Goal: Find specific page/section: Find specific page/section

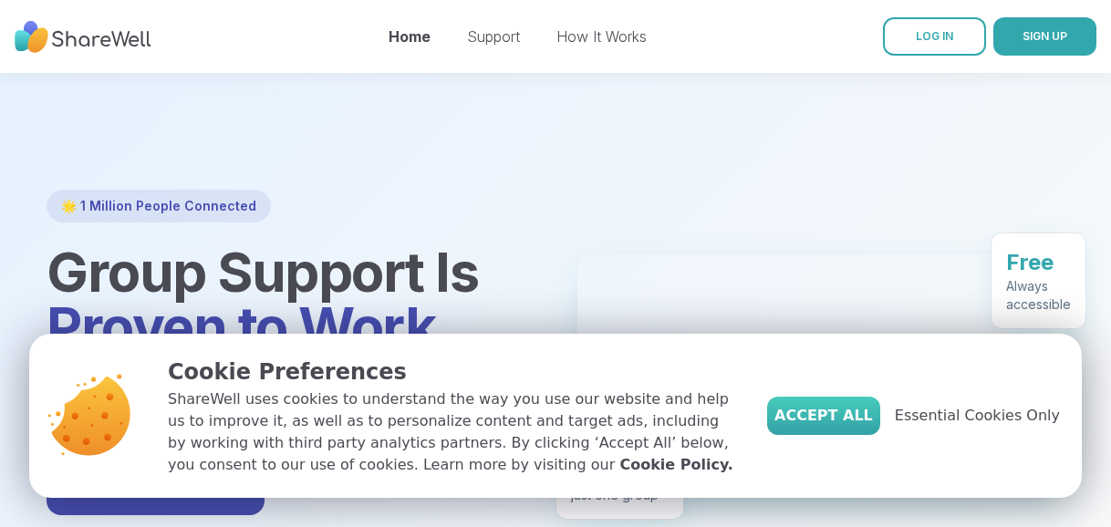
click at [869, 410] on span "Accept All" at bounding box center [823, 416] width 99 height 22
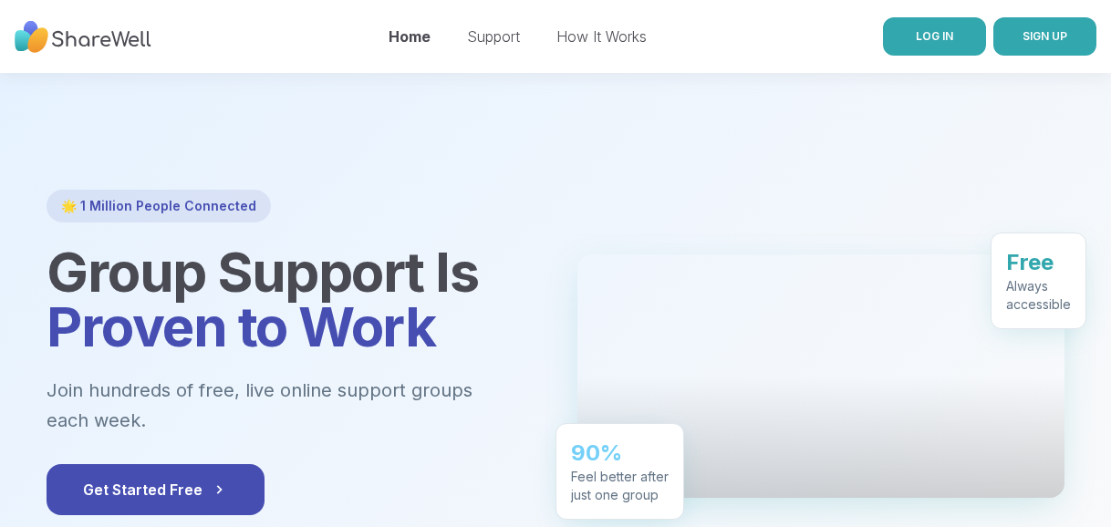
click at [958, 39] on link "LOG IN" at bounding box center [934, 36] width 103 height 38
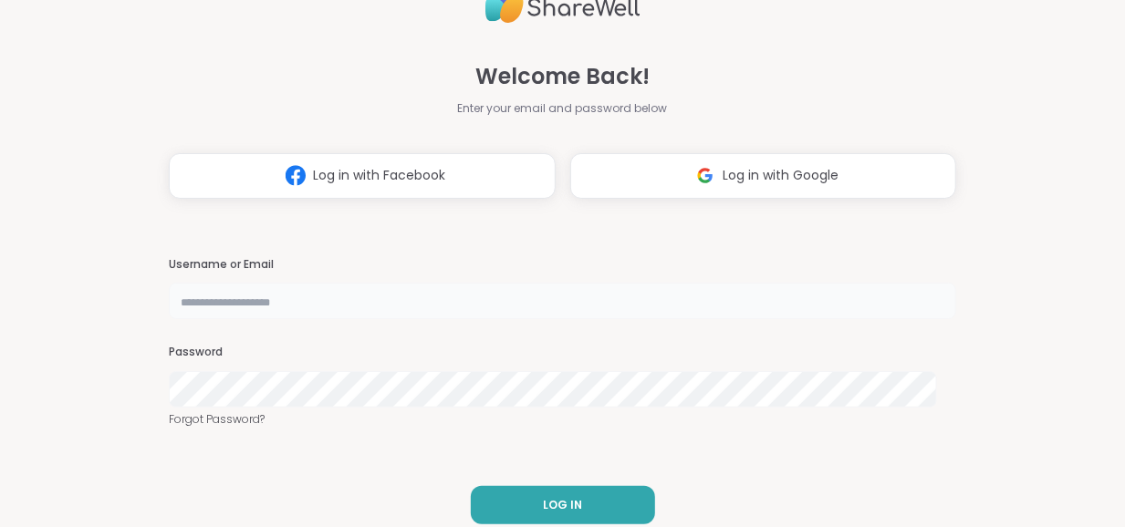
type input "*******"
click at [578, 493] on button "LOG IN" at bounding box center [563, 505] width 184 height 38
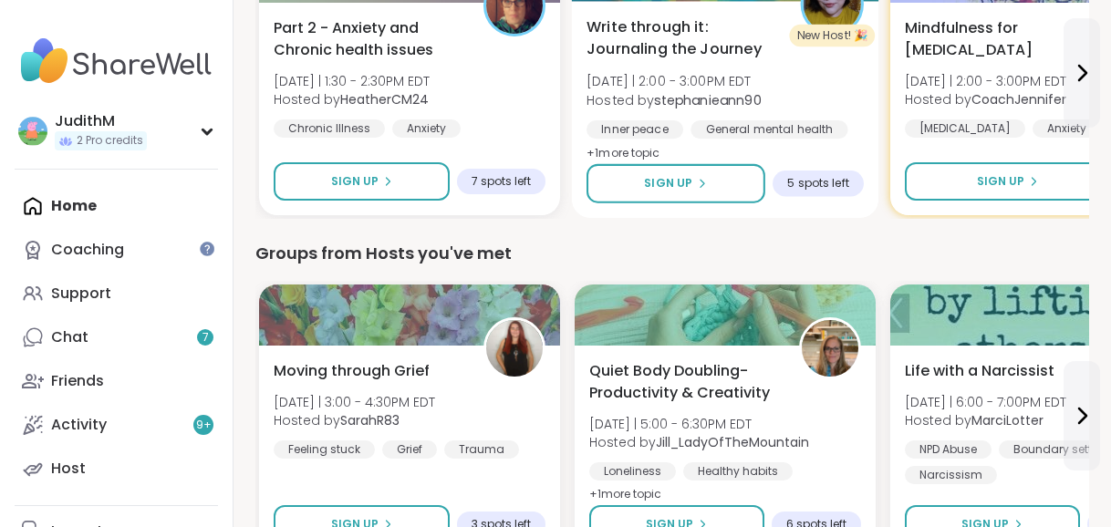
scroll to position [299, 0]
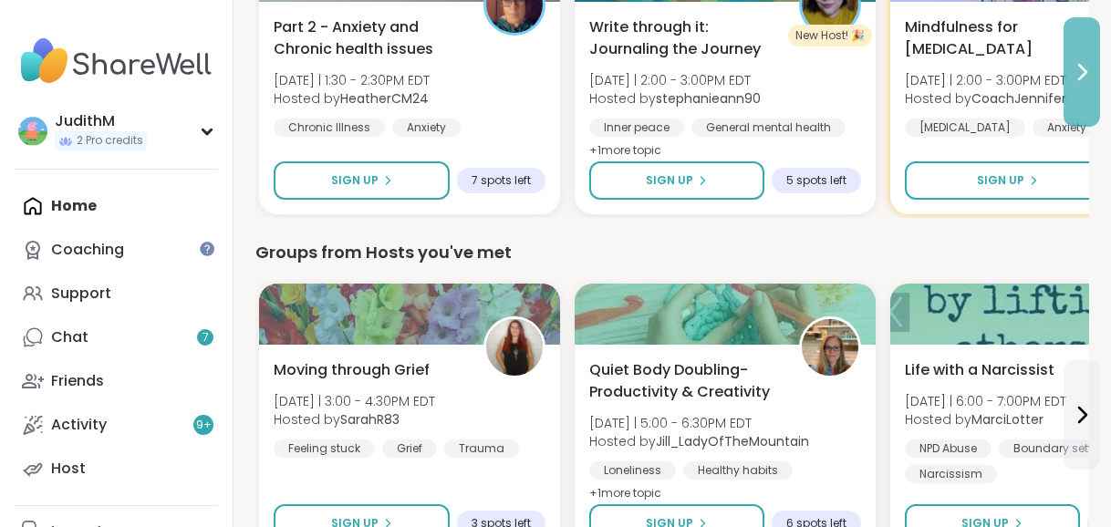
click at [1084, 94] on button at bounding box center [1082, 71] width 36 height 109
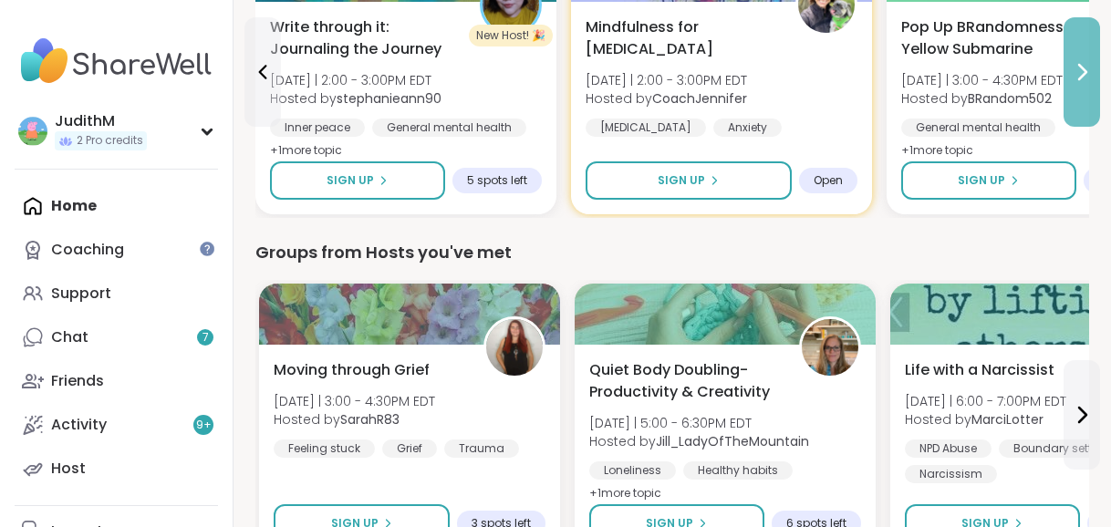
click at [1079, 94] on button at bounding box center [1082, 71] width 36 height 109
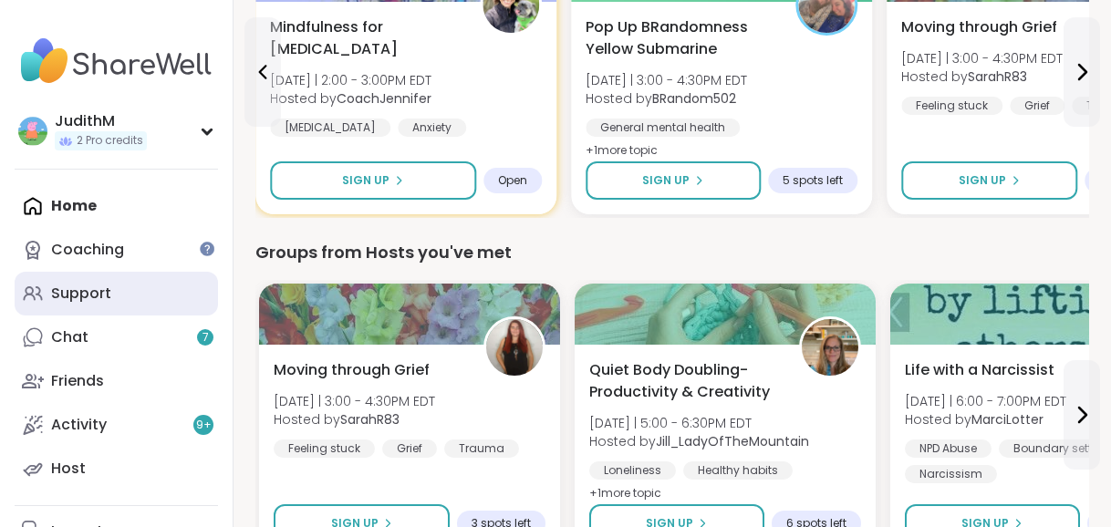
click at [79, 285] on div "Support" at bounding box center [81, 294] width 60 height 20
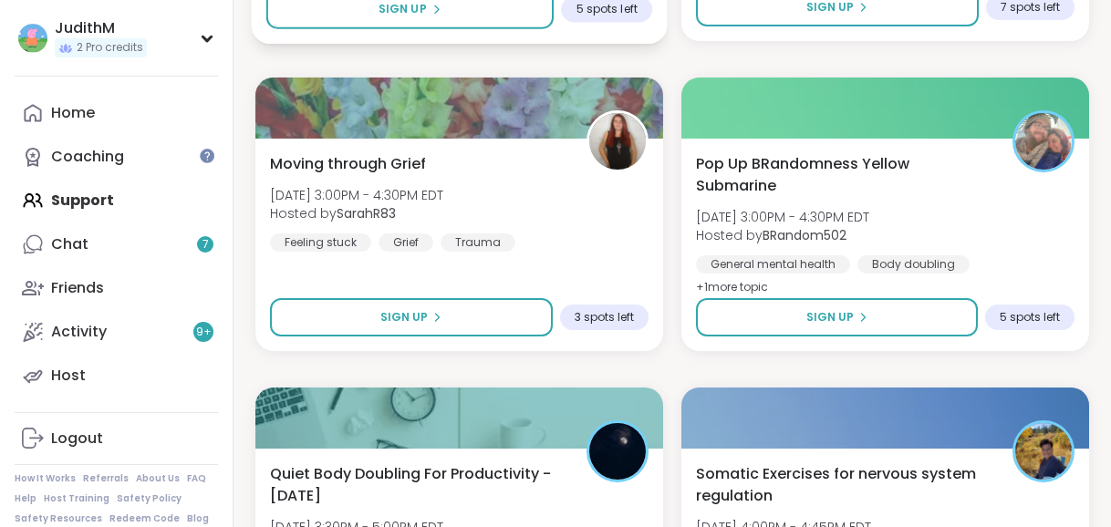
scroll to position [1207, 0]
